Goal: Register for event/course

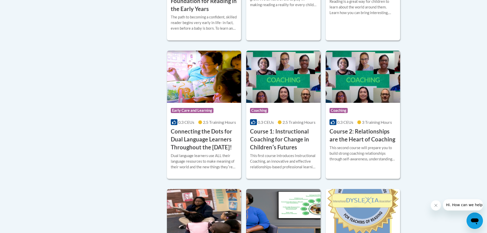
scroll to position [51, 0]
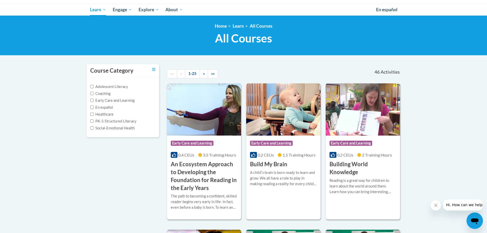
click at [104, 100] on label "Early Care and Learning" at bounding box center [112, 101] width 44 height 6
click at [94, 100] on input "Early Care and Learning" at bounding box center [91, 100] width 3 height 3
checkbox input "true"
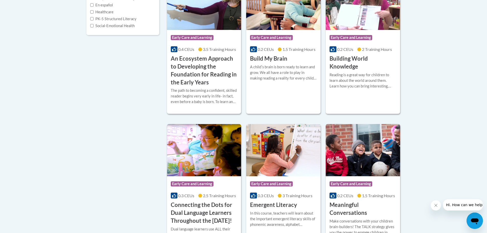
scroll to position [0, 0]
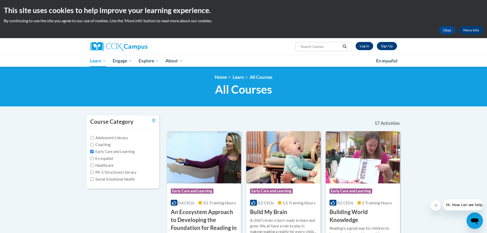
click at [331, 47] on input "Search..." at bounding box center [320, 46] width 41 height 6
type input "vocabulary"
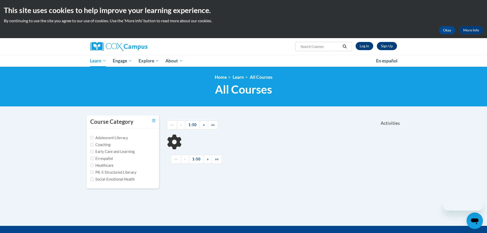
type input "vocabulary"
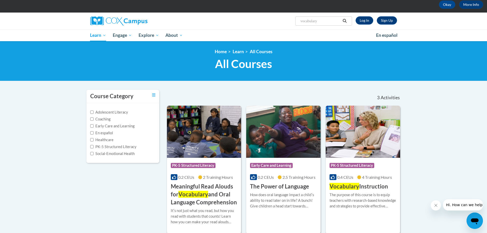
scroll to position [77, 0]
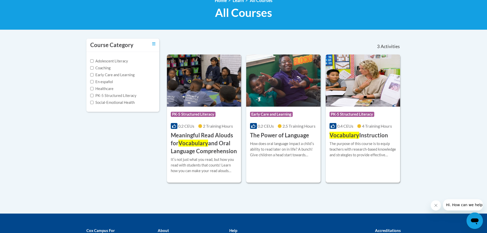
click at [342, 136] on span "Vocabulary" at bounding box center [345, 135] width 30 height 7
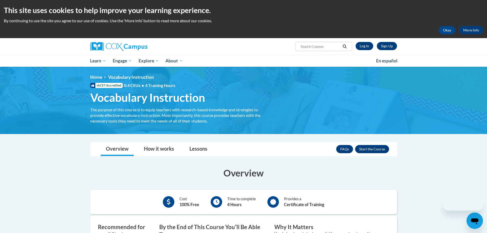
scroll to position [128, 0]
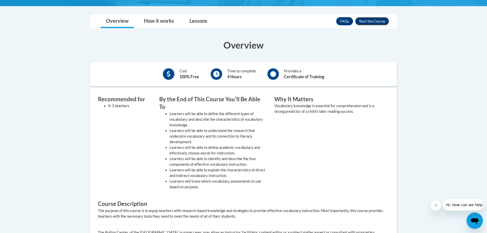
click at [373, 19] on button "Enroll" at bounding box center [372, 21] width 34 height 8
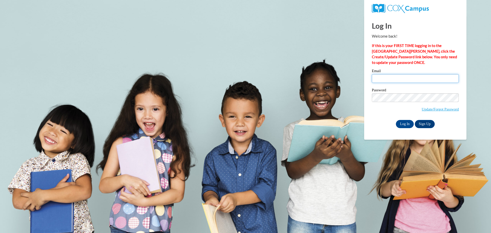
click at [400, 79] on input "Email" at bounding box center [415, 78] width 87 height 9
type input "crosse@collierschools.com"
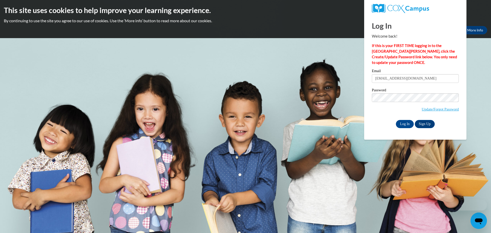
click at [405, 91] on label "Password" at bounding box center [415, 90] width 87 height 5
click at [405, 123] on input "Log In" at bounding box center [405, 124] width 18 height 8
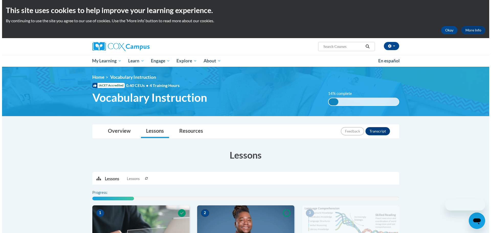
scroll to position [128, 0]
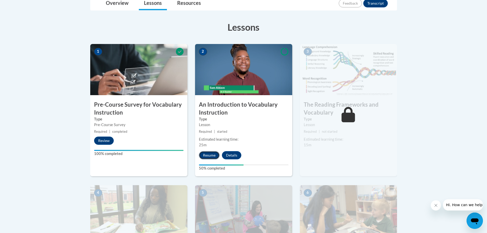
click at [208, 154] on button "Resume" at bounding box center [209, 155] width 21 height 8
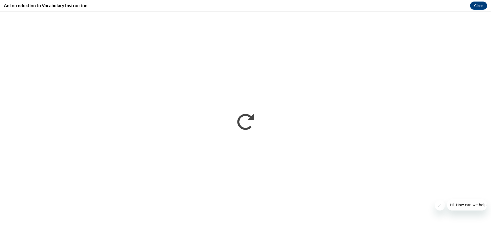
scroll to position [0, 0]
